Goal: Find specific page/section: Find specific page/section

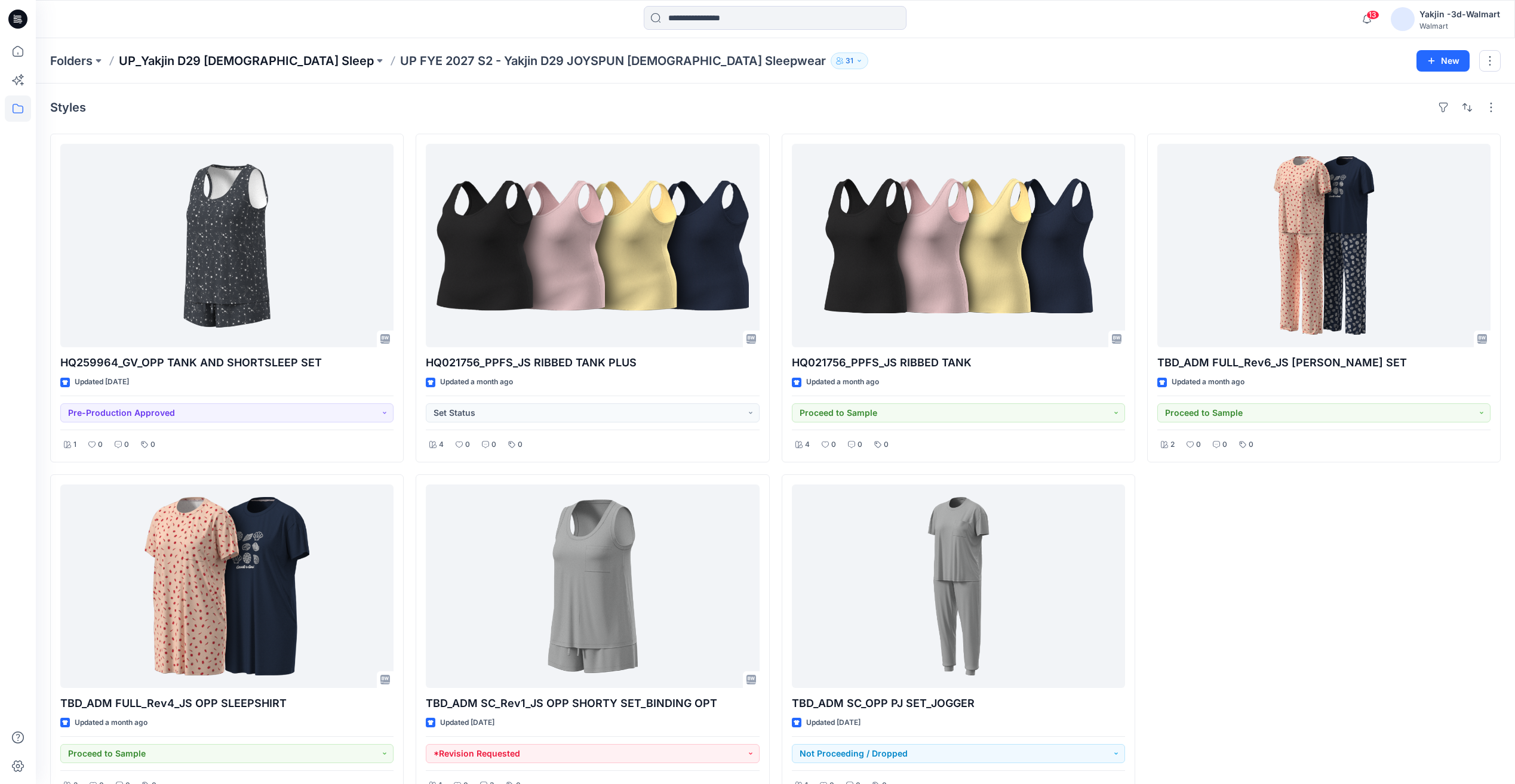
scroll to position [33, 0]
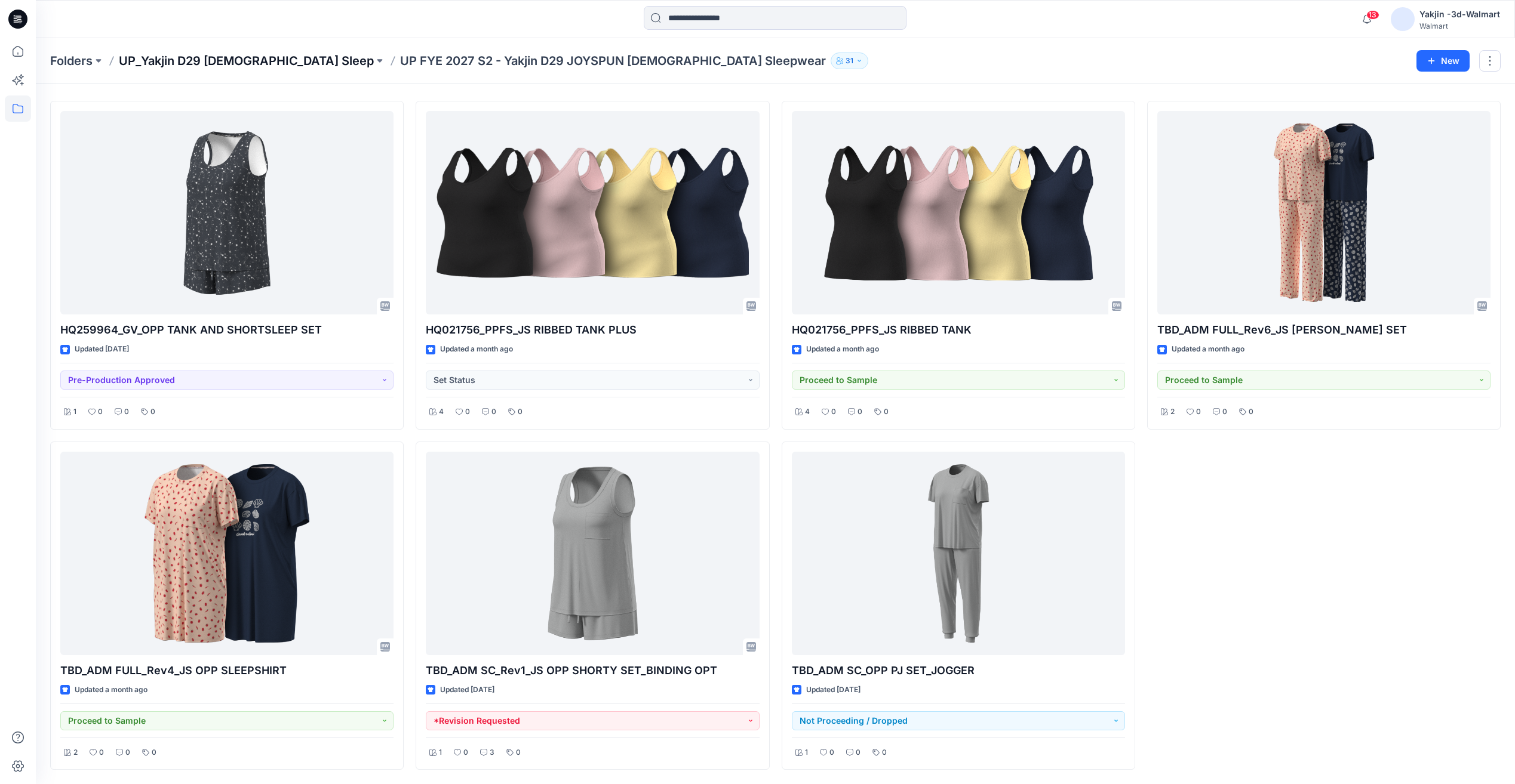
click at [240, 58] on p "UP_Yakjin D29 [DEMOGRAPHIC_DATA] Sleep" at bounding box center [246, 61] width 255 height 17
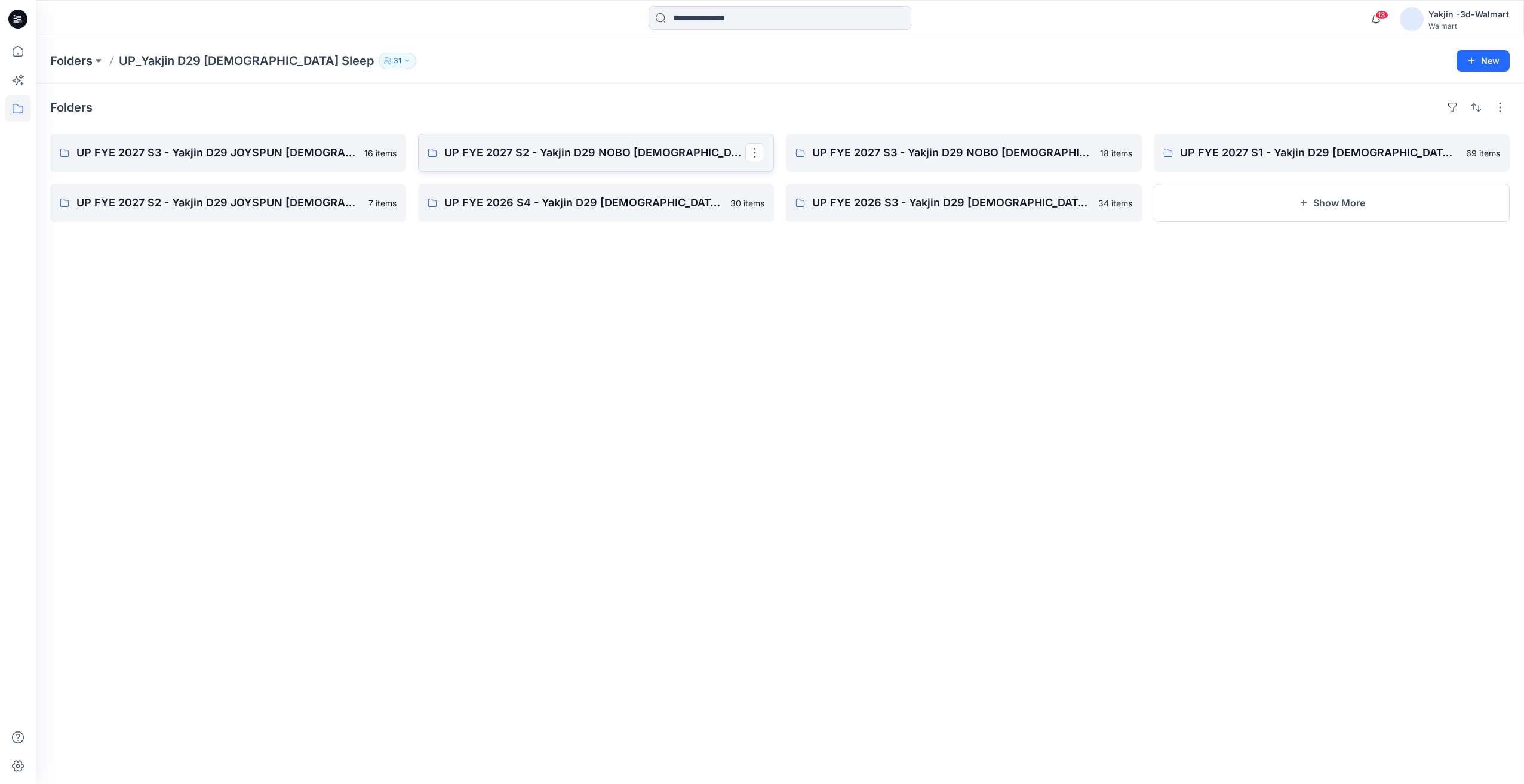
click at [550, 153] on p "UP FYE 2027 S2 - Yakjin D29 NOBO [DEMOGRAPHIC_DATA] Sleepwear" at bounding box center [595, 152] width 301 height 17
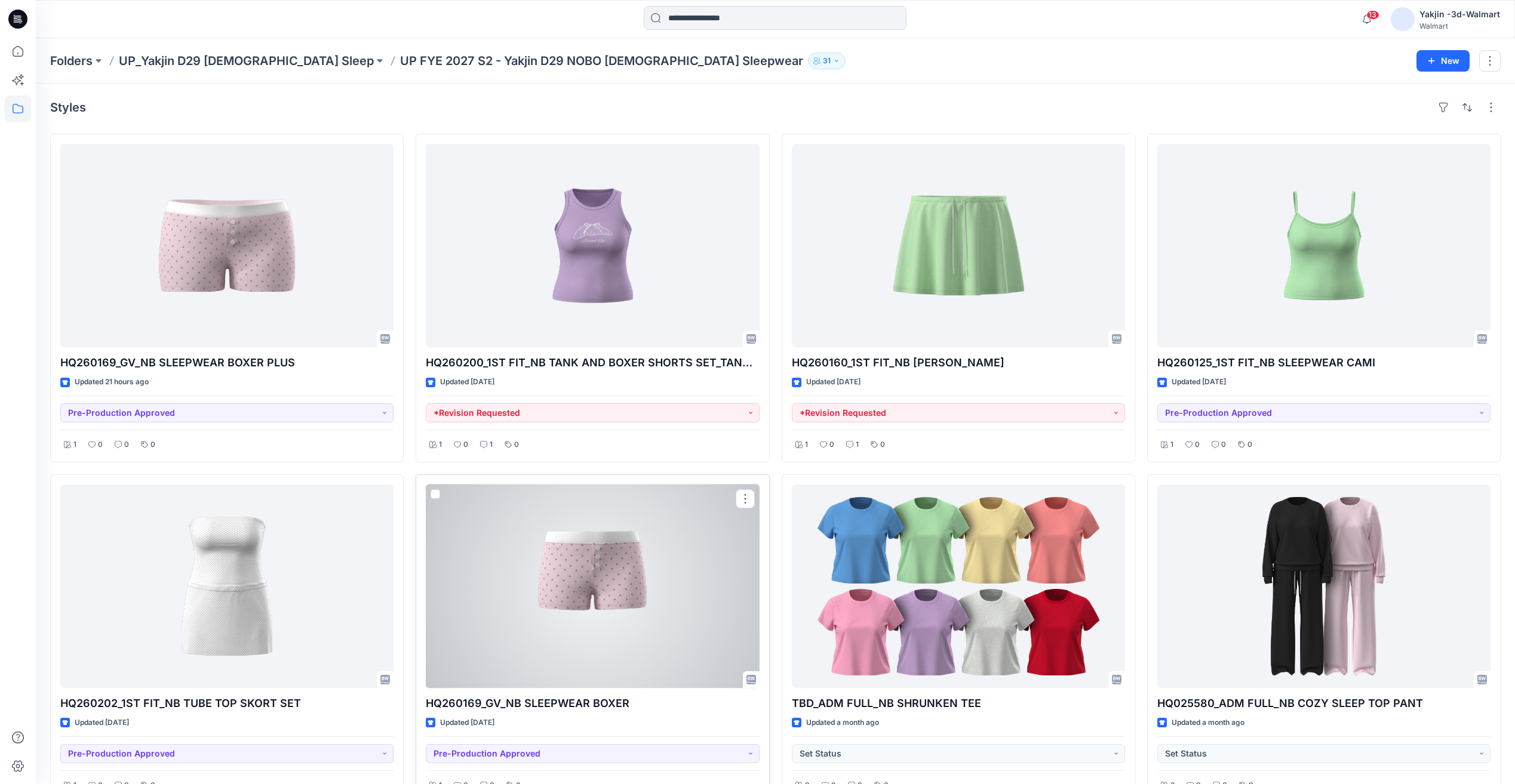
click at [598, 586] on div at bounding box center [592, 586] width 333 height 204
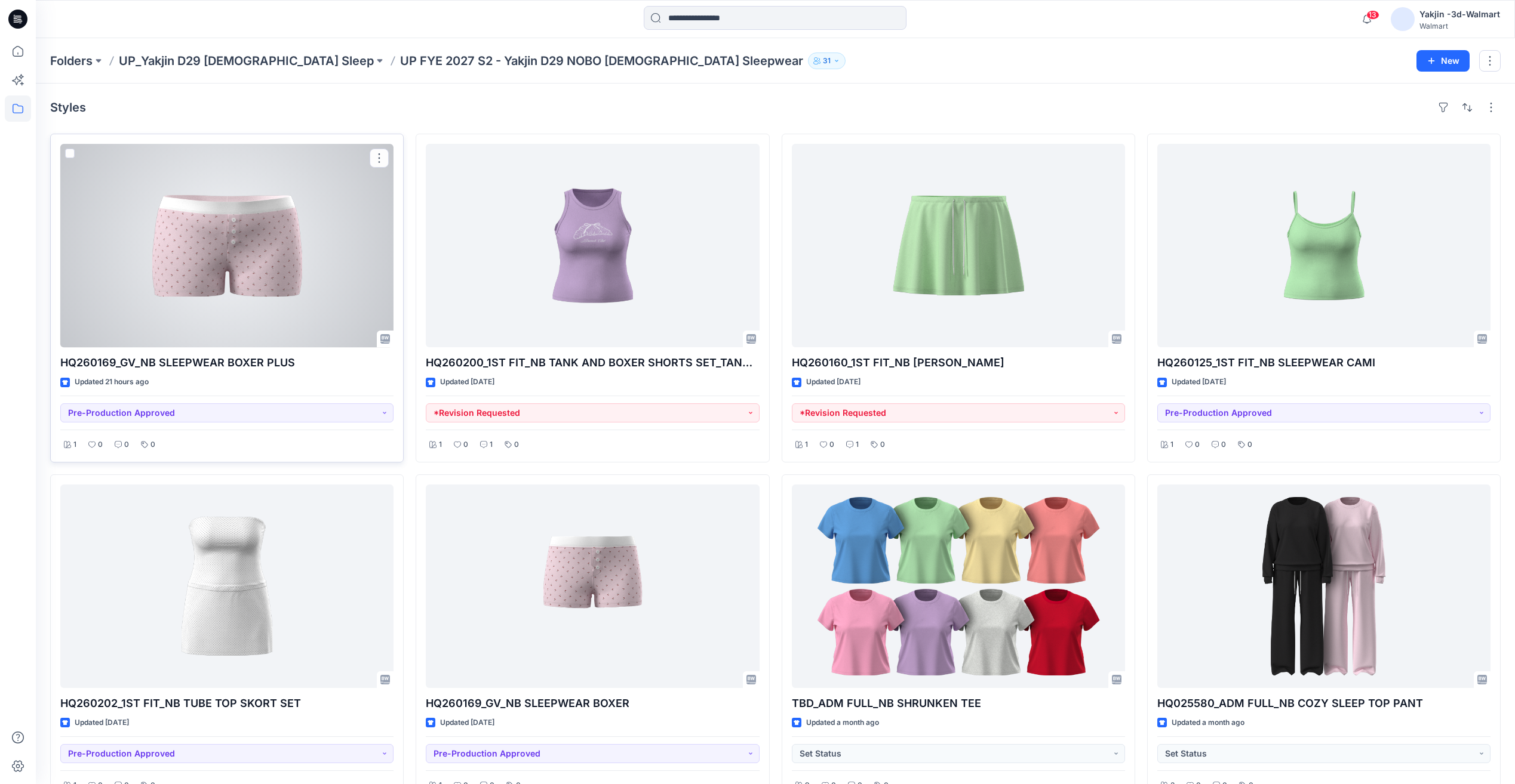
click at [318, 303] on div at bounding box center [227, 246] width 333 height 204
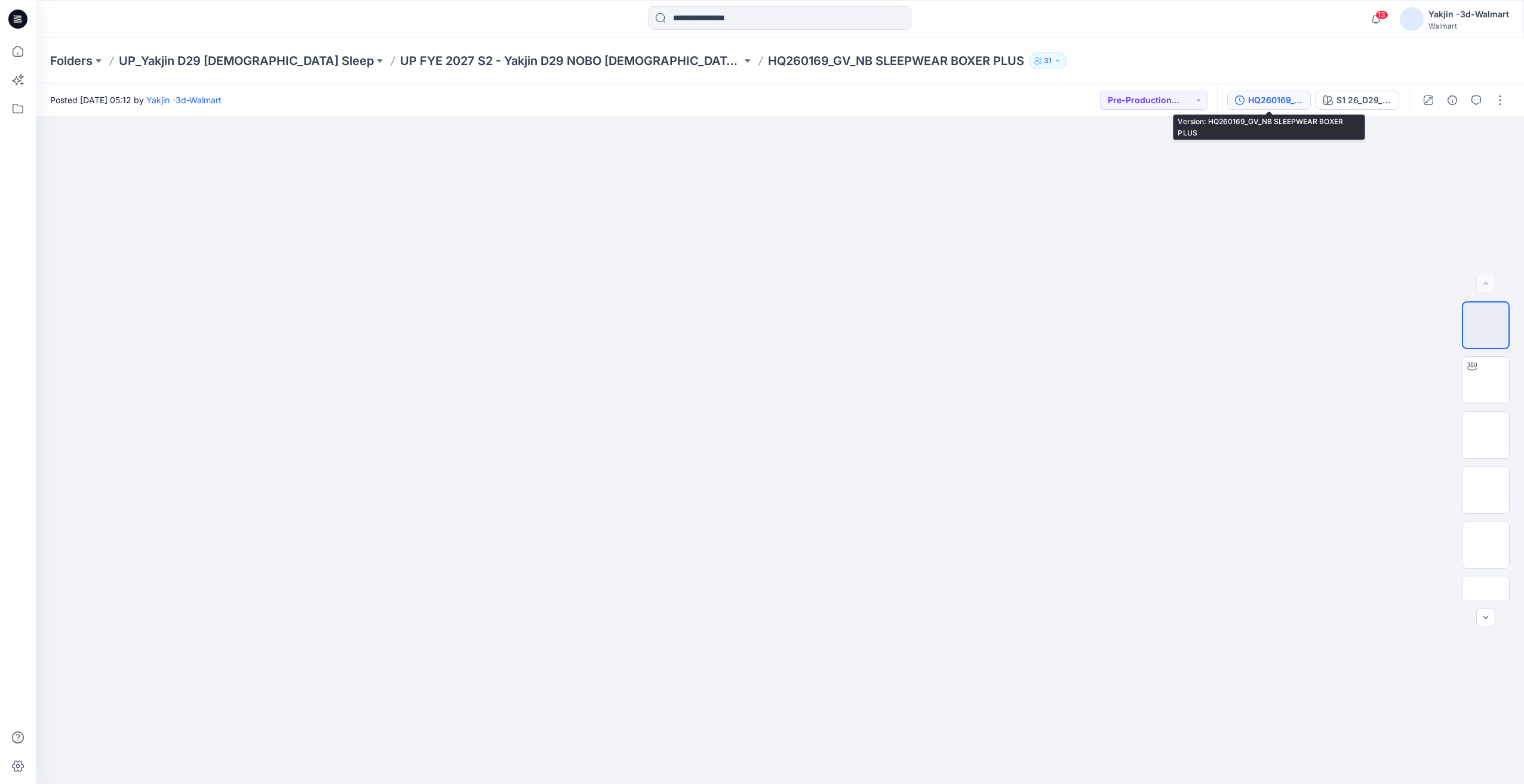
click at [1293, 104] on div "HQ260169_GV_NB SLEEPWEAR BOXER PLUS" at bounding box center [1276, 100] width 55 height 13
